Goal: Task Accomplishment & Management: Manage account settings

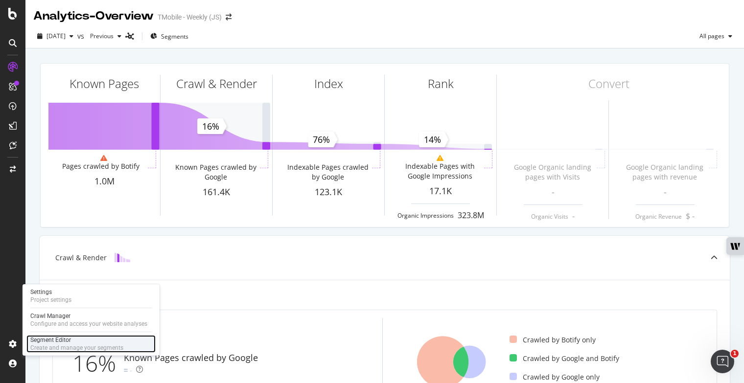
click at [35, 339] on div "Segment Editor" at bounding box center [76, 340] width 93 height 8
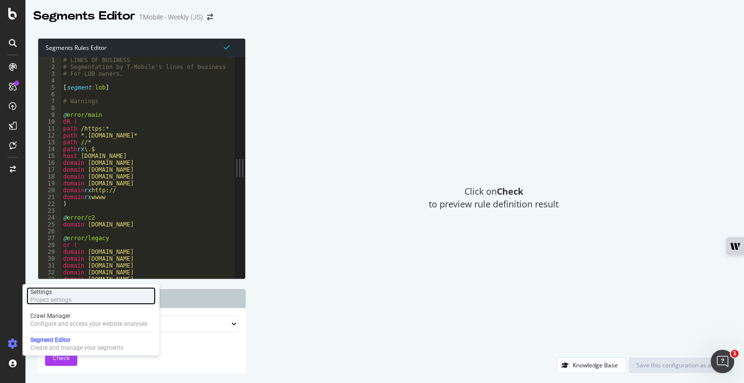
click at [67, 289] on div "Settings" at bounding box center [50, 292] width 41 height 8
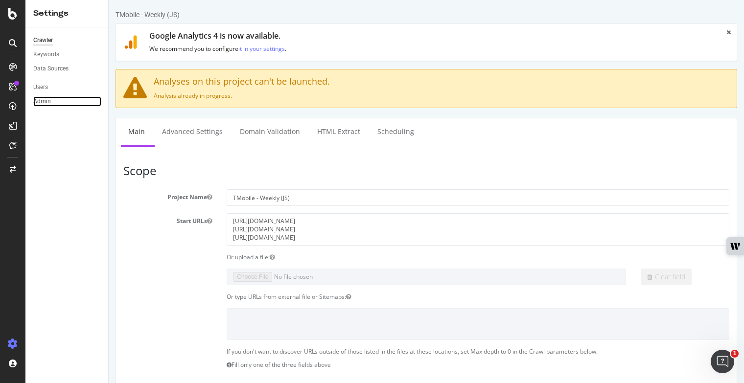
click at [55, 96] on link "Admin" at bounding box center [67, 101] width 68 height 10
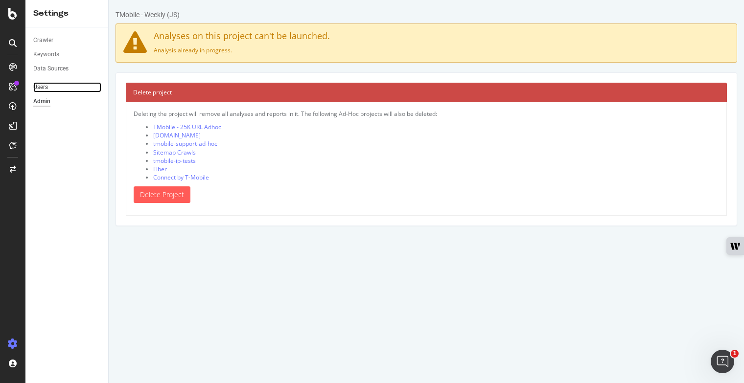
click at [54, 88] on link "Users" at bounding box center [67, 87] width 68 height 10
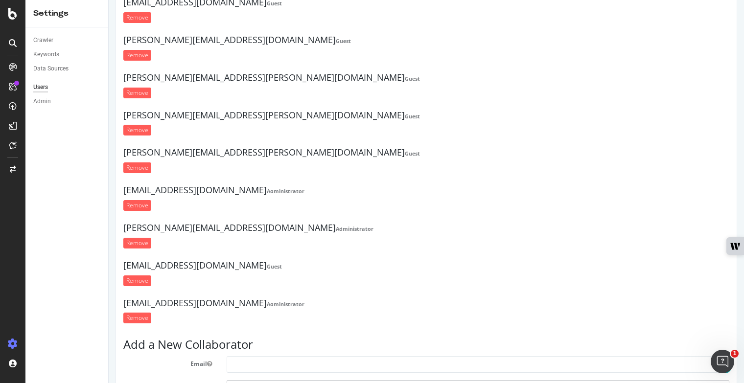
scroll to position [1027, 0]
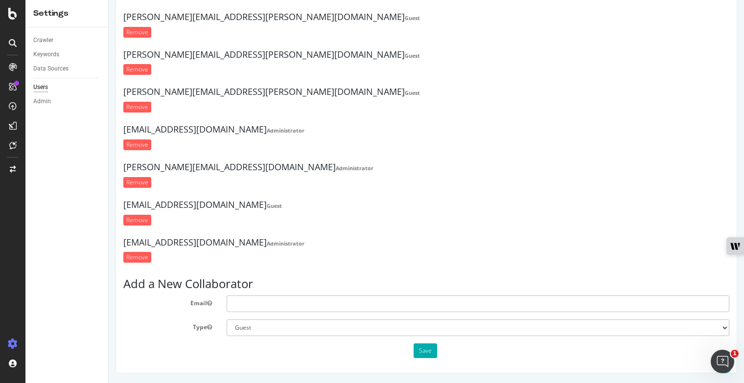
drag, startPoint x: 252, startPoint y: 304, endPoint x: 254, endPoint y: 335, distance: 31.4
click at [252, 304] on input "text" at bounding box center [478, 303] width 502 height 17
click at [244, 302] on input "text" at bounding box center [478, 303] width 502 height 17
paste input "[EMAIL_ADDRESS][DOMAIN_NAME]"
type input "[EMAIL_ADDRESS][DOMAIN_NAME]"
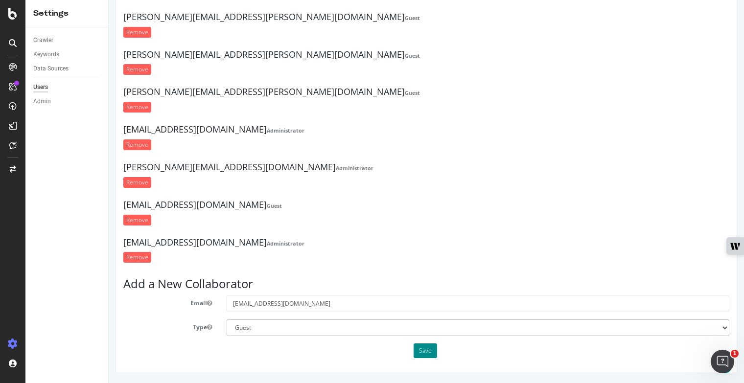
click at [420, 350] on button "Save" at bounding box center [424, 350] width 23 height 15
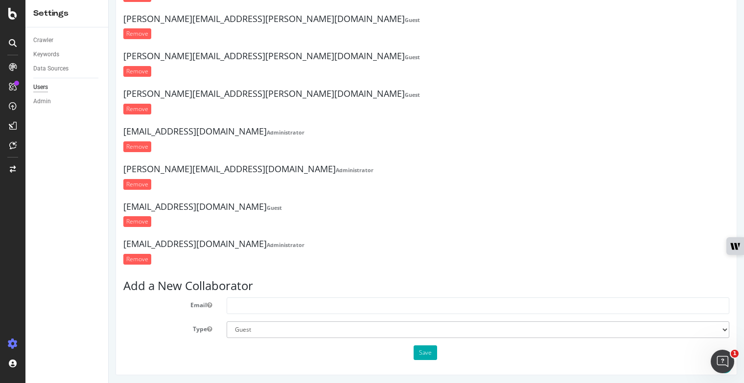
scroll to position [1098, 0]
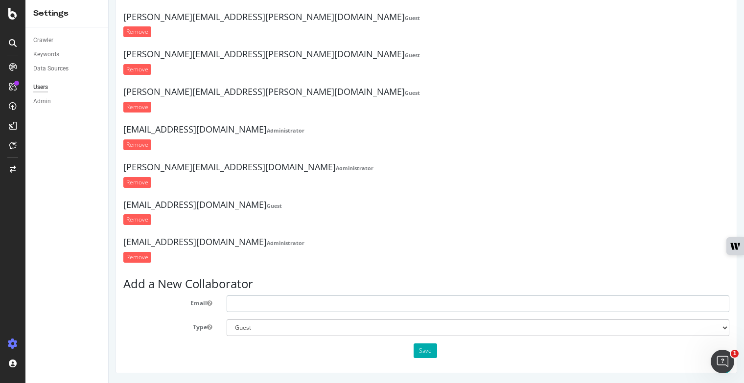
click at [264, 305] on input "text" at bounding box center [478, 303] width 502 height 17
paste input "[EMAIL_ADDRESS][DOMAIN_NAME]"
type input "[EMAIL_ADDRESS][DOMAIN_NAME]"
click at [351, 358] on div "Save" at bounding box center [426, 350] width 620 height 15
click at [425, 351] on button "Save" at bounding box center [424, 350] width 23 height 15
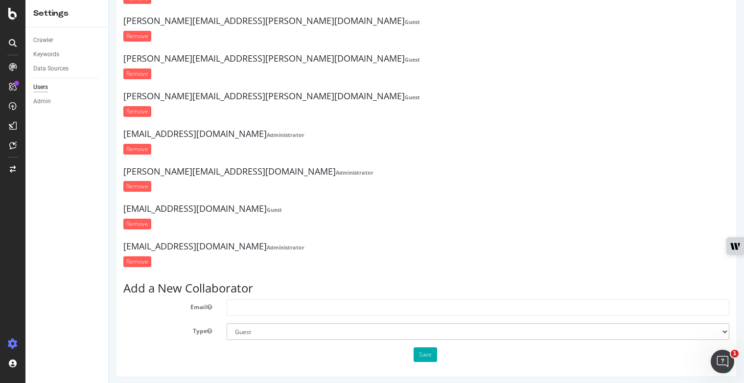
scroll to position [1135, 0]
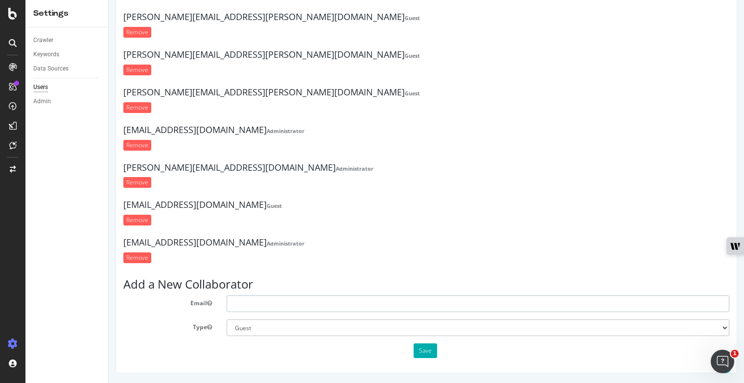
click at [246, 295] on input "text" at bounding box center [478, 303] width 502 height 17
paste input "[PERSON_NAME][EMAIL_ADDRESS][DOMAIN_NAME]"
type input "[PERSON_NAME][EMAIL_ADDRESS][DOMAIN_NAME]"
click at [413, 348] on button "Save" at bounding box center [424, 350] width 23 height 15
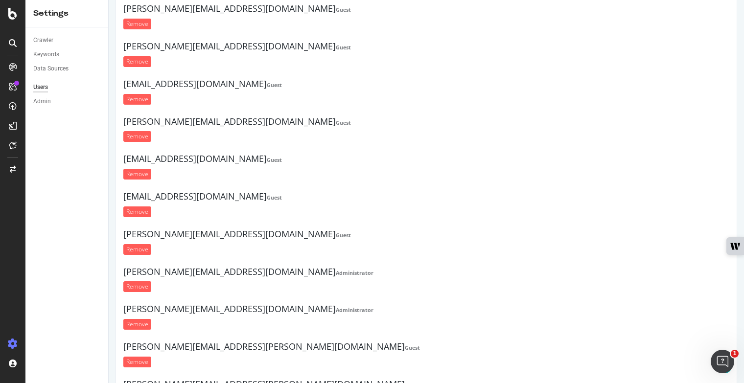
scroll to position [545, 0]
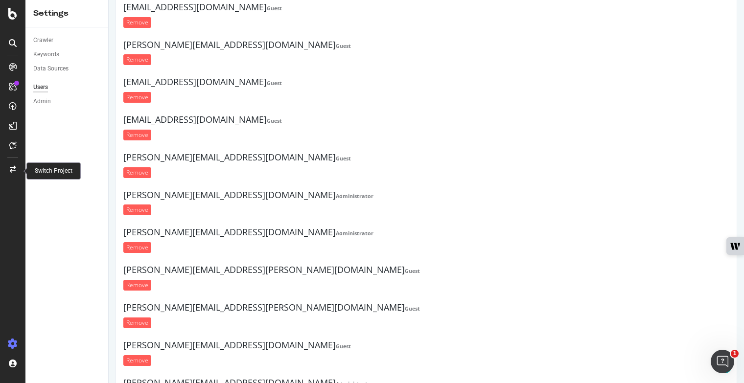
click at [13, 171] on icon at bounding box center [13, 169] width 6 height 7
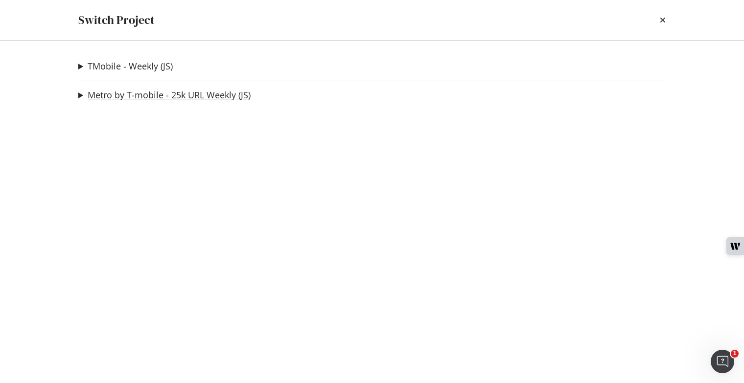
click at [172, 96] on link "Metro by T-mobile - 25k URL Weekly (JS)" at bounding box center [169, 95] width 163 height 10
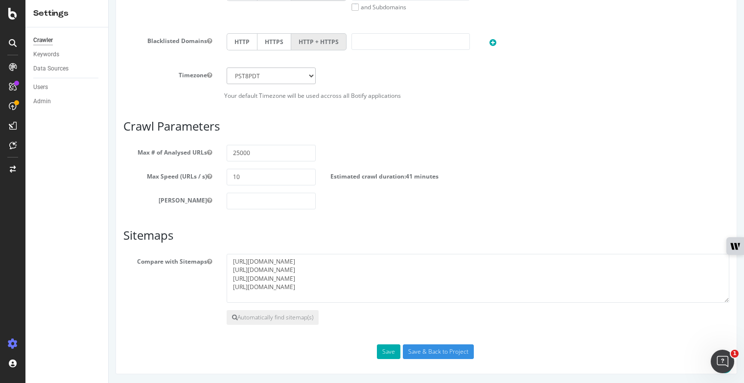
scroll to position [444, 0]
click at [51, 87] on link "Users" at bounding box center [67, 87] width 68 height 10
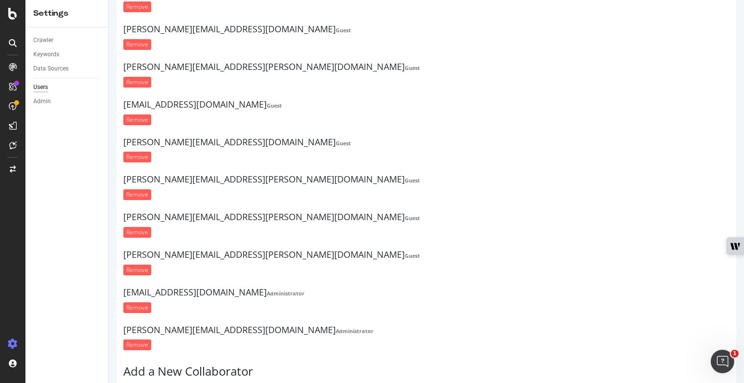
scroll to position [227, 0]
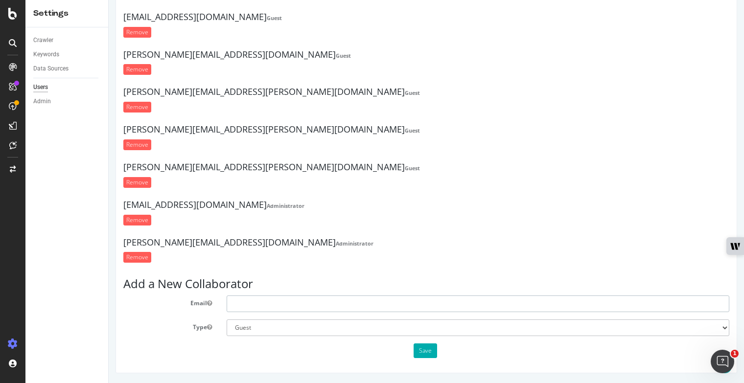
click at [269, 304] on input "text" at bounding box center [478, 303] width 502 height 17
paste input "[PERSON_NAME][EMAIL_ADDRESS][DOMAIN_NAME]"
type input "[PERSON_NAME][EMAIL_ADDRESS][DOMAIN_NAME]"
click at [422, 355] on button "Save" at bounding box center [424, 350] width 23 height 15
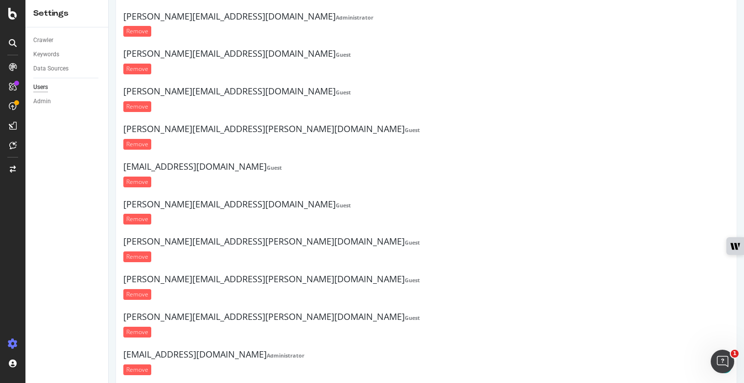
scroll to position [298, 0]
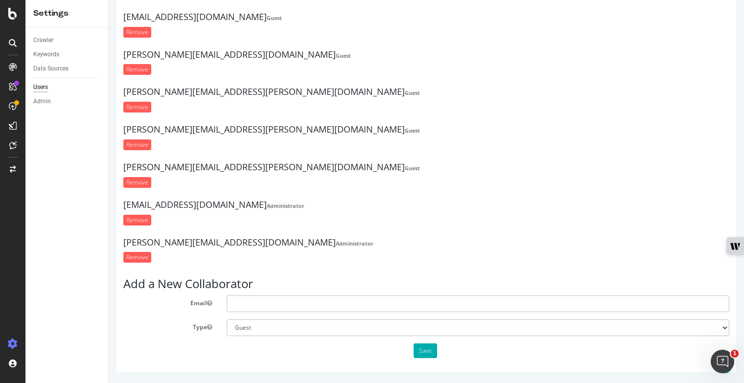
click at [292, 304] on input "text" at bounding box center [478, 303] width 502 height 17
paste input "[EMAIL_ADDRESS][DOMAIN_NAME]"
type input "[EMAIL_ADDRESS][DOMAIN_NAME]"
click at [416, 351] on button "Save" at bounding box center [424, 350] width 23 height 15
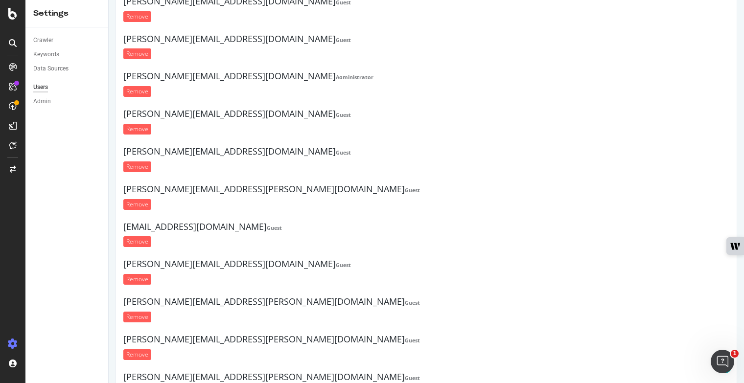
scroll to position [335, 0]
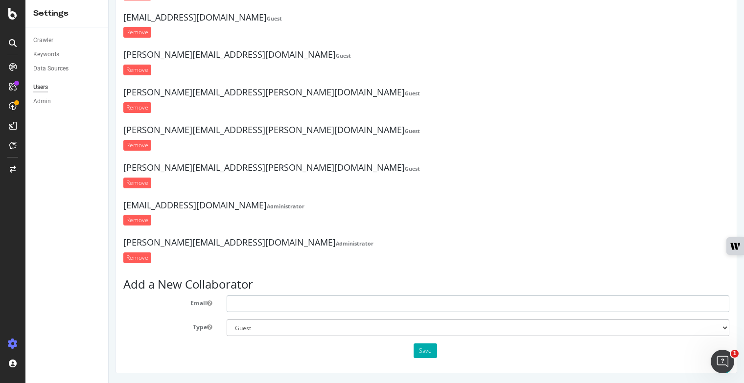
click at [307, 305] on input "text" at bounding box center [478, 303] width 502 height 17
paste input "[EMAIL_ADDRESS][DOMAIN_NAME]"
type input "[EMAIL_ADDRESS][DOMAIN_NAME]"
click at [422, 354] on button "Save" at bounding box center [424, 350] width 23 height 15
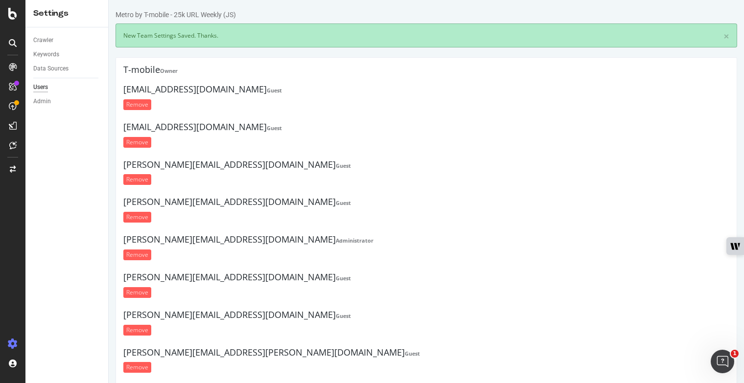
scroll to position [0, 0]
